Goal: Task Accomplishment & Management: Use online tool/utility

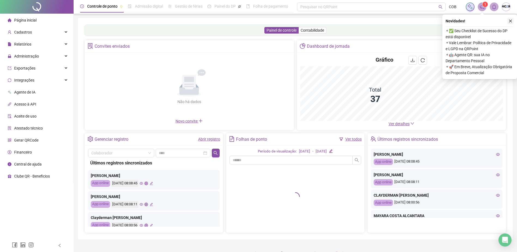
click at [511, 21] on icon "close" at bounding box center [510, 21] width 4 height 4
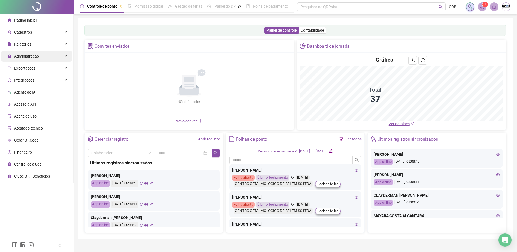
click at [59, 56] on div "Administração" at bounding box center [36, 56] width 71 height 11
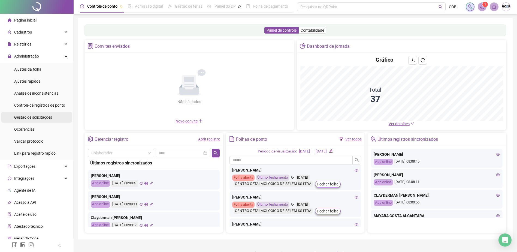
click at [50, 116] on span "Gestão de solicitações" at bounding box center [33, 117] width 38 height 4
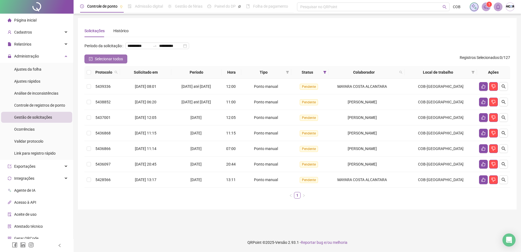
click at [89, 61] on icon "check-square" at bounding box center [91, 59] width 4 height 4
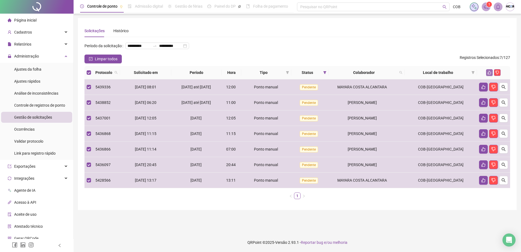
click at [489, 74] on icon "like" at bounding box center [489, 73] width 4 height 4
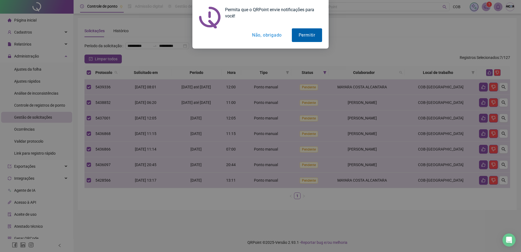
click at [318, 35] on button "Permitir" at bounding box center [307, 35] width 30 height 14
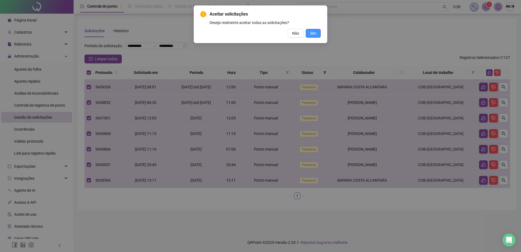
click at [313, 36] on button "Sim" at bounding box center [313, 33] width 15 height 9
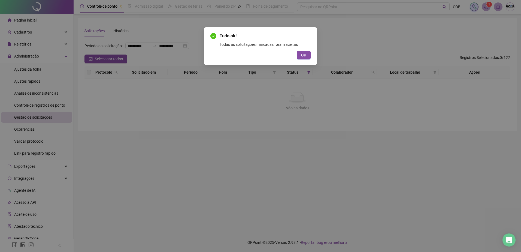
drag, startPoint x: 305, startPoint y: 60, endPoint x: 302, endPoint y: 56, distance: 4.3
click at [304, 59] on div "Tudo ok! Todas as solicitações marcadas foram aceitas OK" at bounding box center [260, 46] width 113 height 38
click at [302, 56] on span "OK" at bounding box center [303, 55] width 5 height 6
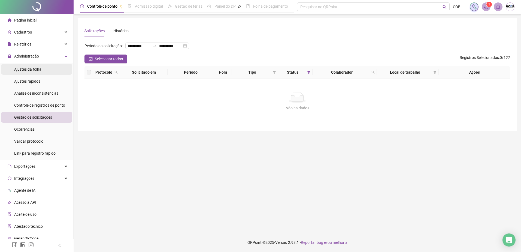
click at [26, 71] on span "Ajustes da folha" at bounding box center [27, 69] width 27 height 4
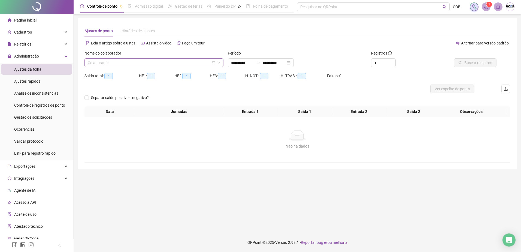
click at [195, 63] on input "search" at bounding box center [152, 63] width 128 height 8
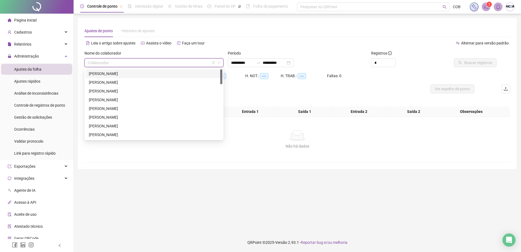
click at [159, 74] on div "[PERSON_NAME]" at bounding box center [154, 74] width 130 height 6
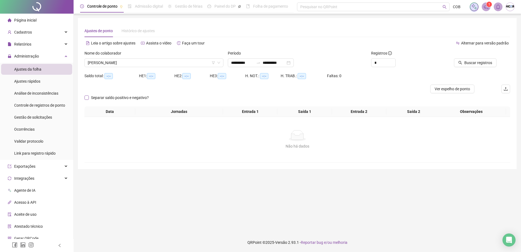
click at [132, 97] on span "Separar saldo positivo e negativo?" at bounding box center [120, 98] width 62 height 6
click at [472, 66] on button "Buscar registros" at bounding box center [475, 62] width 43 height 9
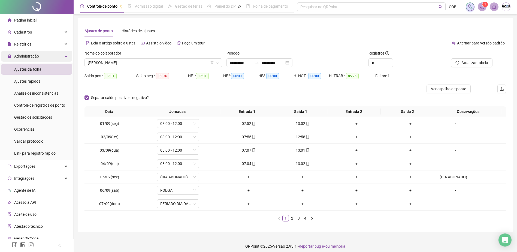
click at [63, 56] on div "Administração" at bounding box center [36, 56] width 71 height 11
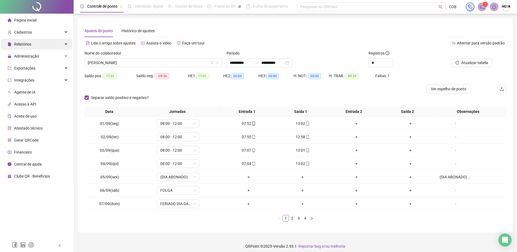
click at [62, 45] on div "Relatórios" at bounding box center [36, 44] width 71 height 11
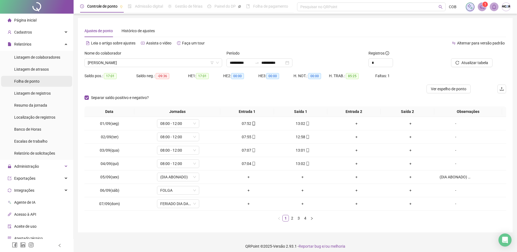
click at [32, 81] on span "Folha de ponto" at bounding box center [26, 81] width 25 height 4
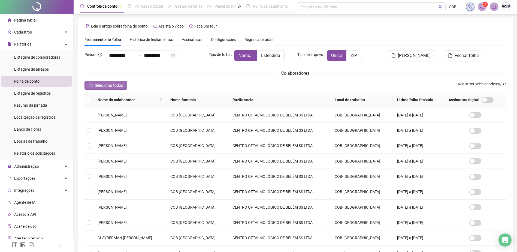
click at [113, 86] on span "Selecionar todos" at bounding box center [109, 85] width 28 height 6
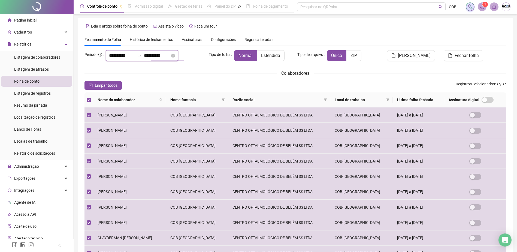
click at [168, 58] on input "**********" at bounding box center [157, 55] width 26 height 7
click at [400, 75] on div "Colaboradores" at bounding box center [295, 73] width 422 height 7
click at [414, 56] on span "[PERSON_NAME]" at bounding box center [414, 55] width 33 height 7
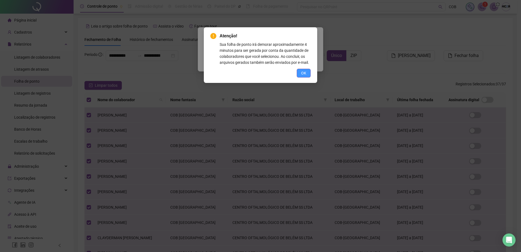
click at [304, 76] on span "OK" at bounding box center [303, 73] width 5 height 6
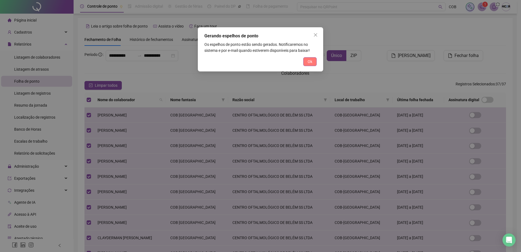
click at [310, 62] on span "Ok" at bounding box center [310, 62] width 5 height 6
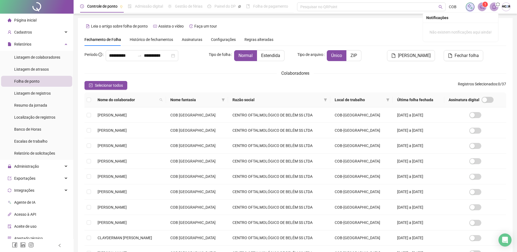
click at [493, 7] on icon "bell" at bounding box center [494, 6] width 5 height 5
click at [483, 8] on icon "notification" at bounding box center [482, 6] width 5 height 5
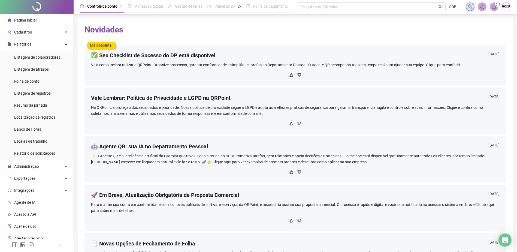
click at [27, 20] on span "Página inicial" at bounding box center [25, 20] width 22 height 4
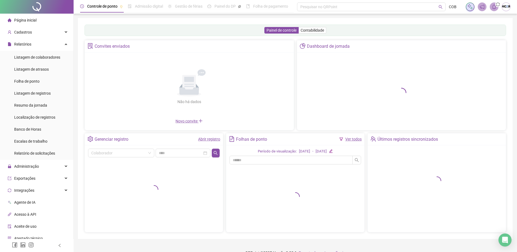
click at [495, 10] on span at bounding box center [494, 6] width 9 height 9
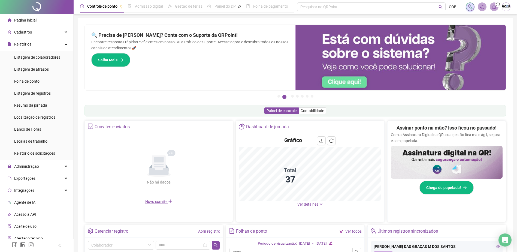
click at [223, 111] on div "Painel de controle Contabilidade" at bounding box center [295, 110] width 422 height 11
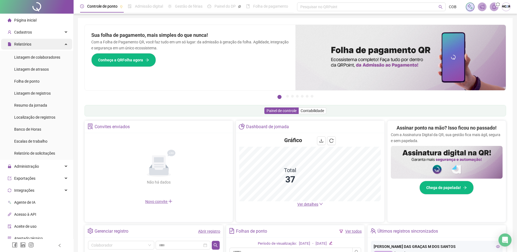
click at [59, 43] on div "Relatórios" at bounding box center [36, 44] width 71 height 11
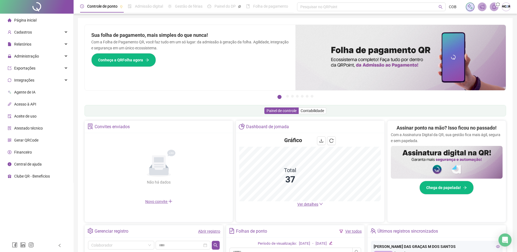
click at [43, 19] on li "Página inicial" at bounding box center [36, 20] width 71 height 11
